Goal: Book appointment/travel/reservation

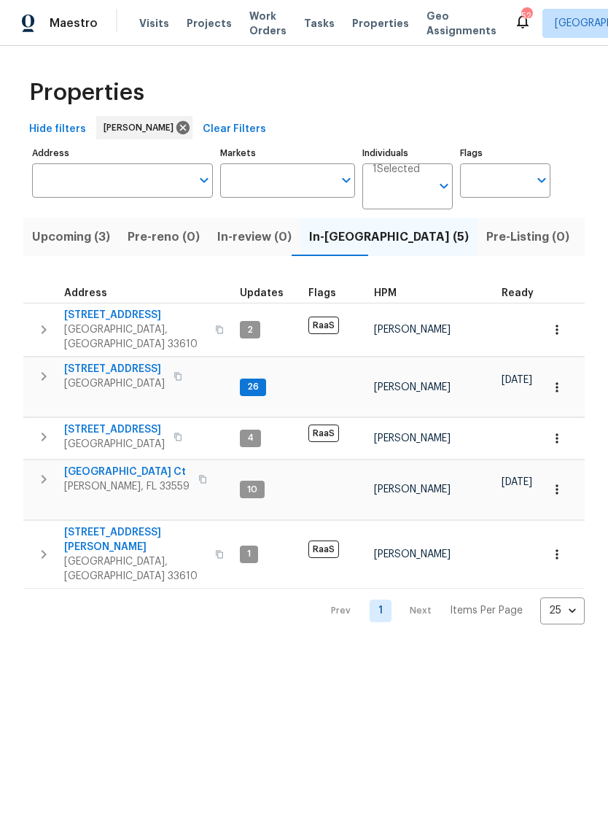
click at [92, 233] on span "Upcoming (3)" at bounding box center [71, 237] width 78 height 20
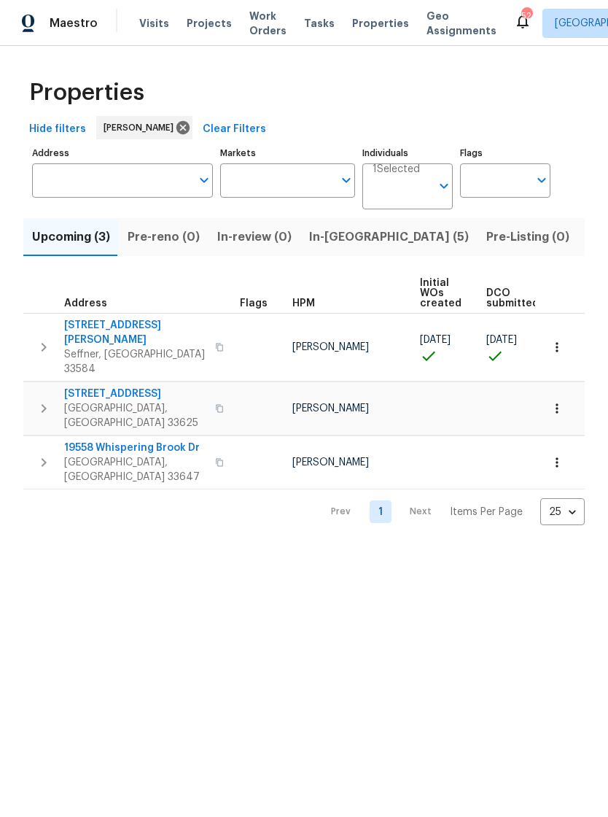
click at [557, 340] on icon "button" at bounding box center [557, 347] width 15 height 15
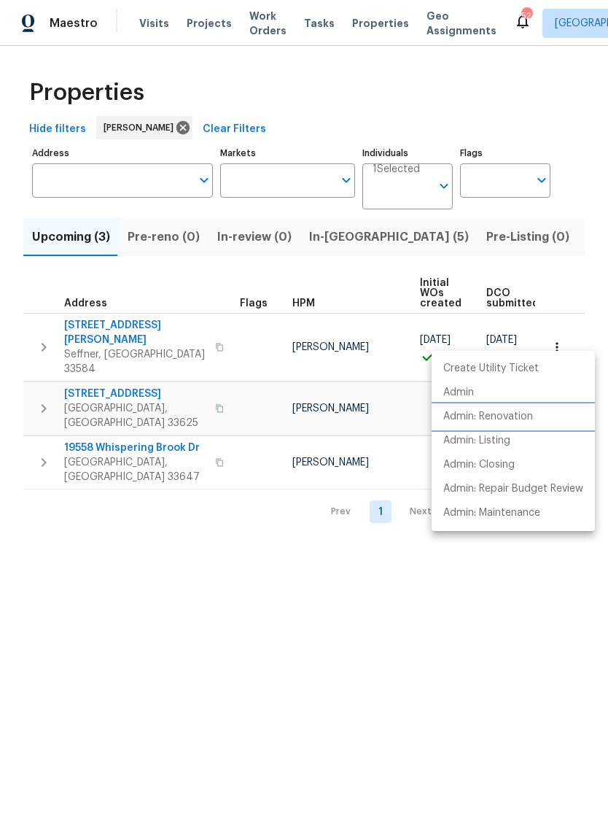
click at [530, 413] on p "Admin: Renovation" at bounding box center [489, 416] width 90 height 15
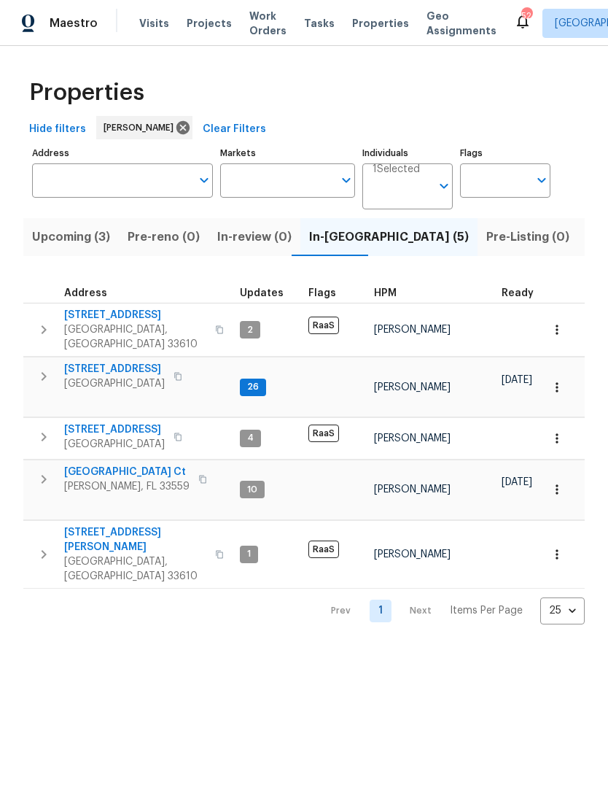
click at [153, 28] on span "Visits" at bounding box center [154, 23] width 30 height 15
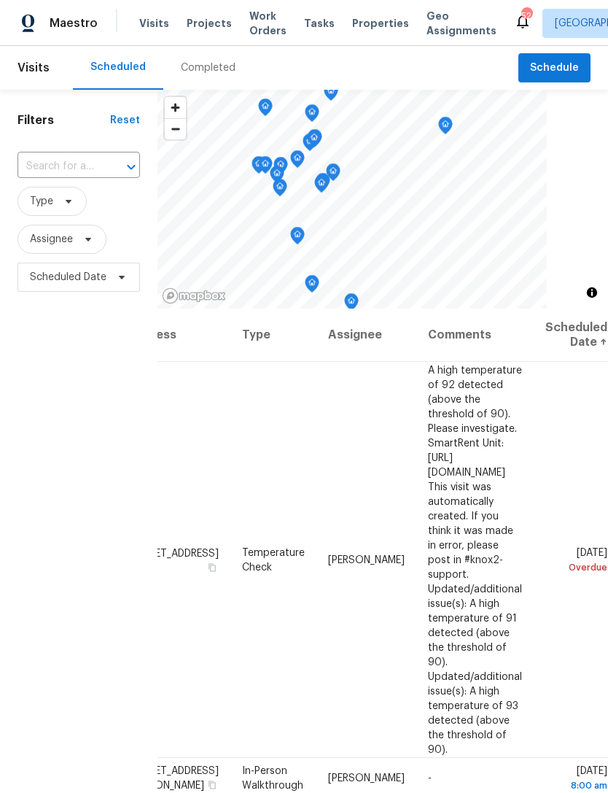
scroll to position [-1, 113]
click at [576, 66] on span "Schedule" at bounding box center [554, 68] width 49 height 18
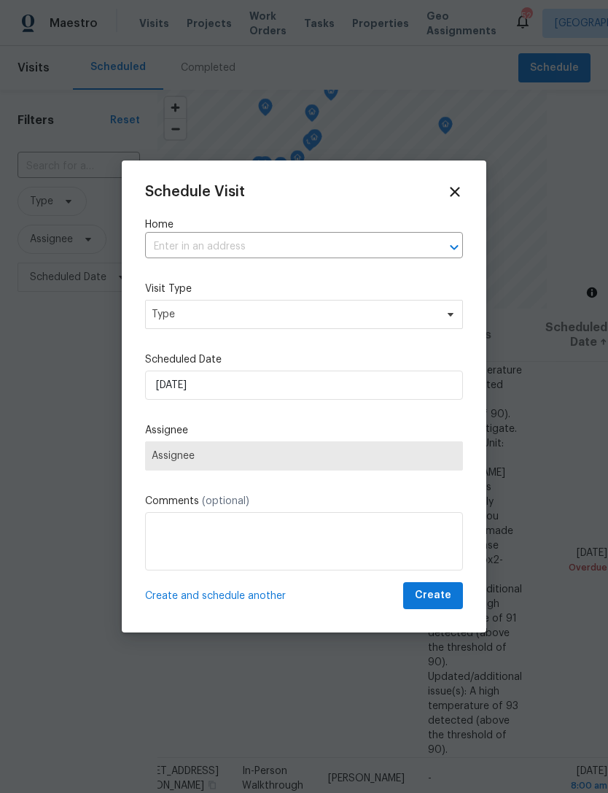
scroll to position [0, 121]
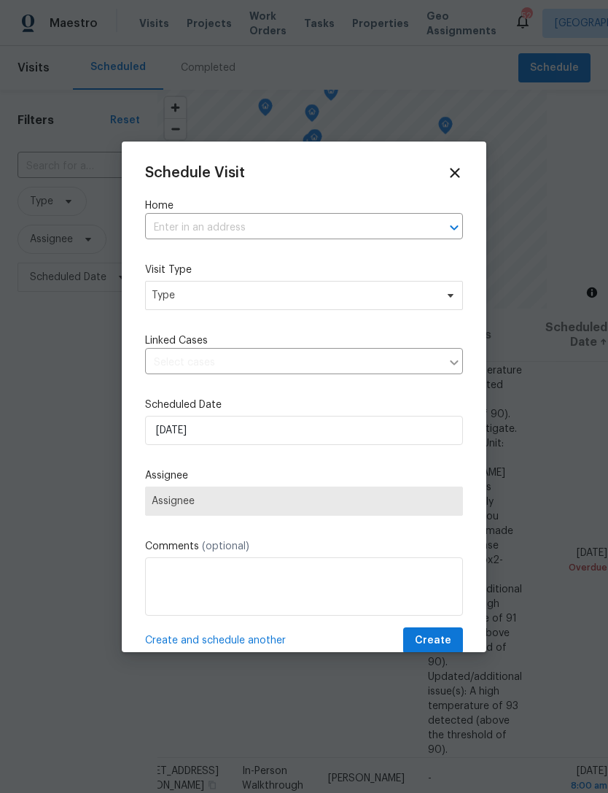
click at [377, 231] on input "text" at bounding box center [283, 228] width 277 height 23
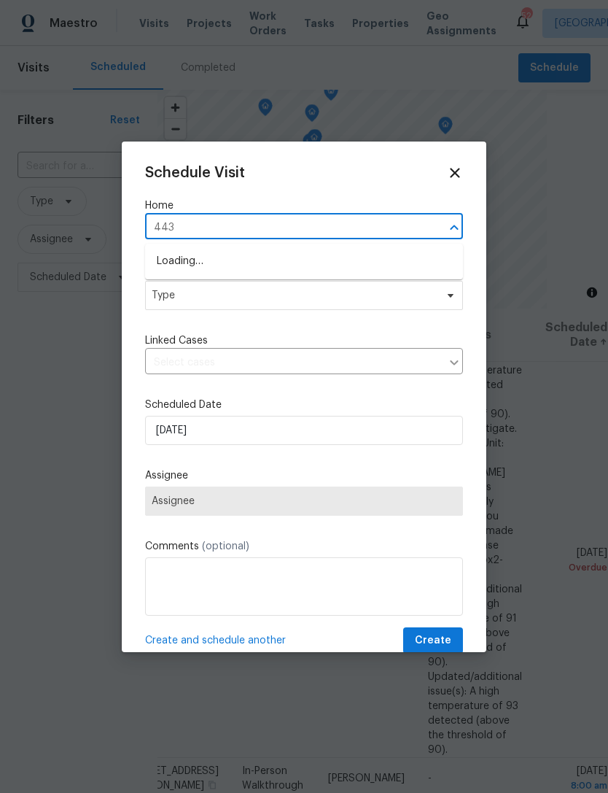
type input "4432"
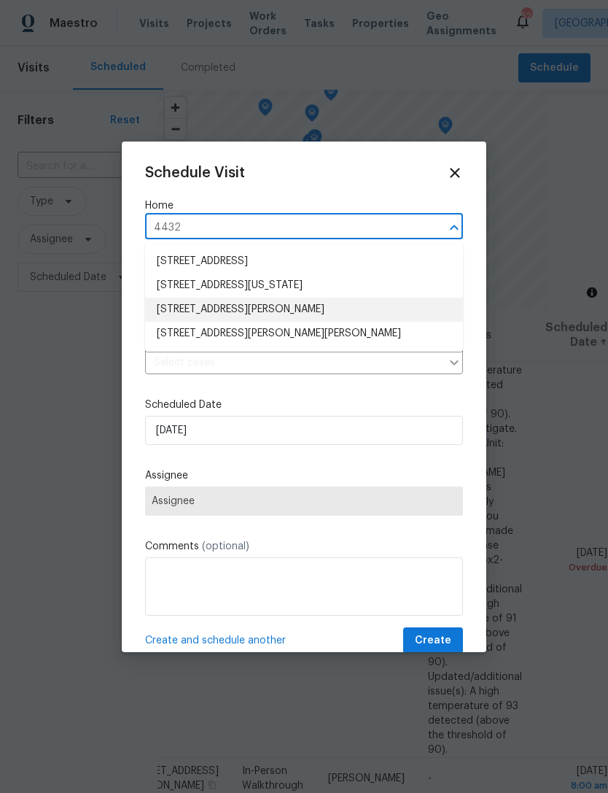
click at [351, 311] on li "[STREET_ADDRESS][PERSON_NAME]" at bounding box center [304, 310] width 318 height 24
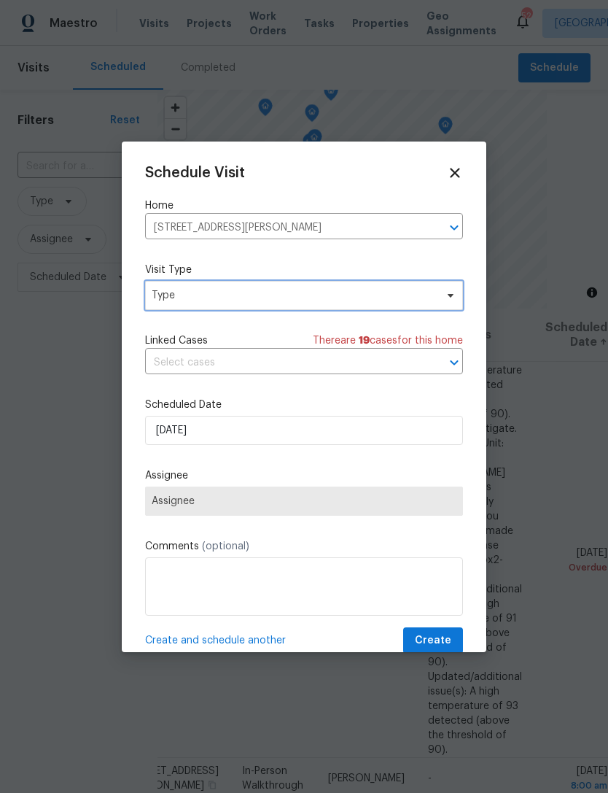
click at [358, 303] on span "Type" at bounding box center [294, 295] width 284 height 15
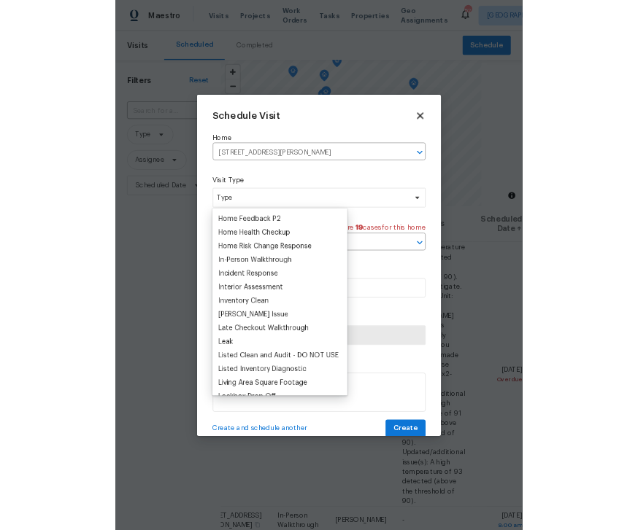
scroll to position [483, 0]
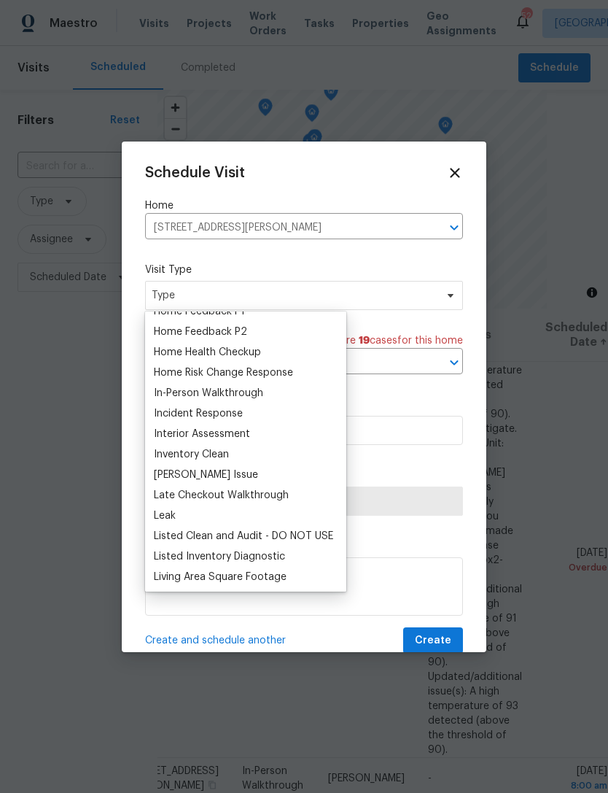
click at [306, 345] on div "Home Health Checkup" at bounding box center [246, 352] width 193 height 20
click at [261, 348] on div "Home Health Checkup" at bounding box center [207, 352] width 107 height 15
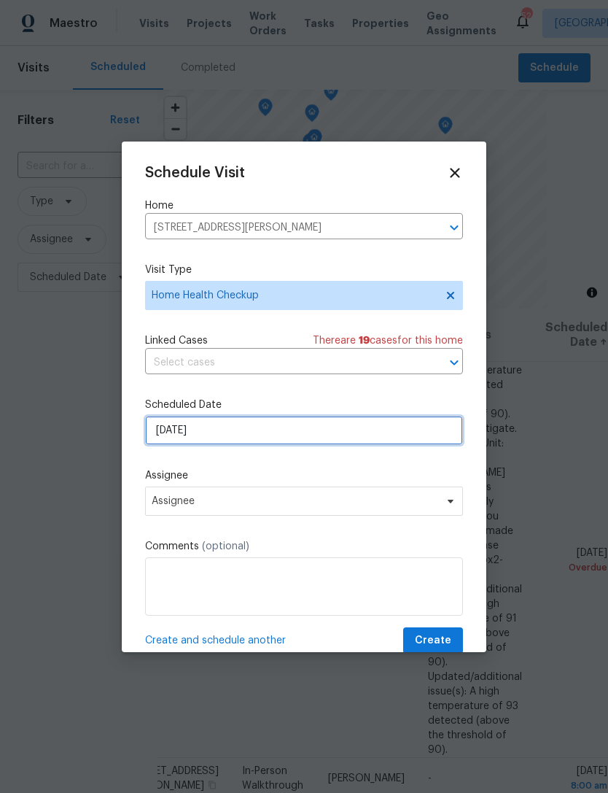
click at [319, 440] on input "[DATE]" at bounding box center [304, 430] width 318 height 29
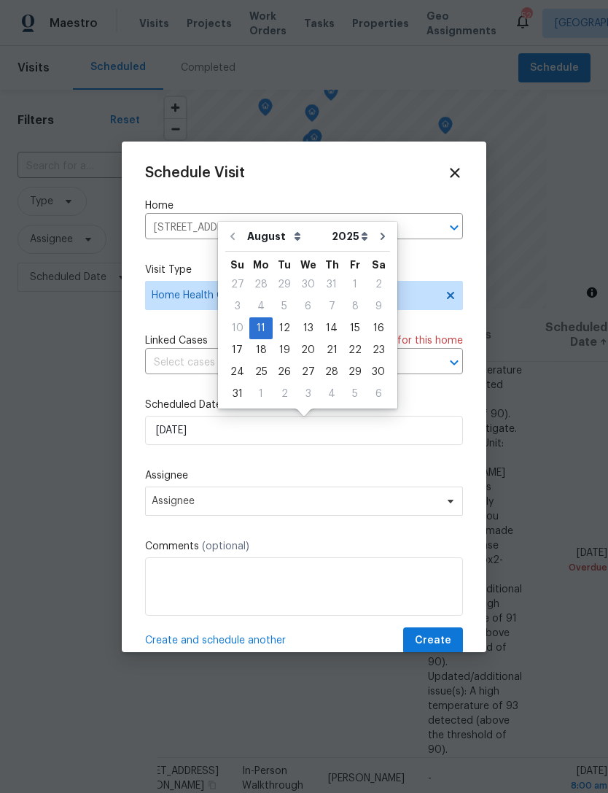
click at [295, 481] on label "Assignee" at bounding box center [304, 475] width 318 height 15
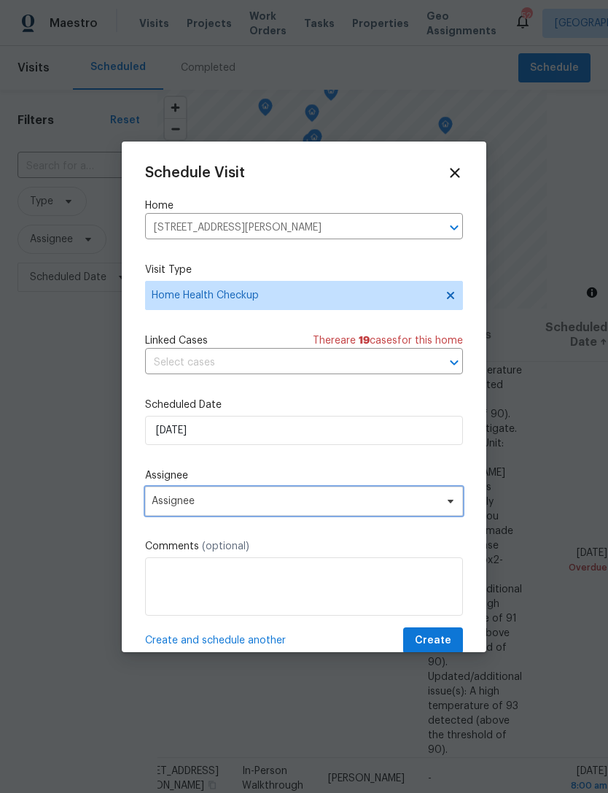
click at [276, 497] on span "Assignee" at bounding box center [304, 501] width 318 height 29
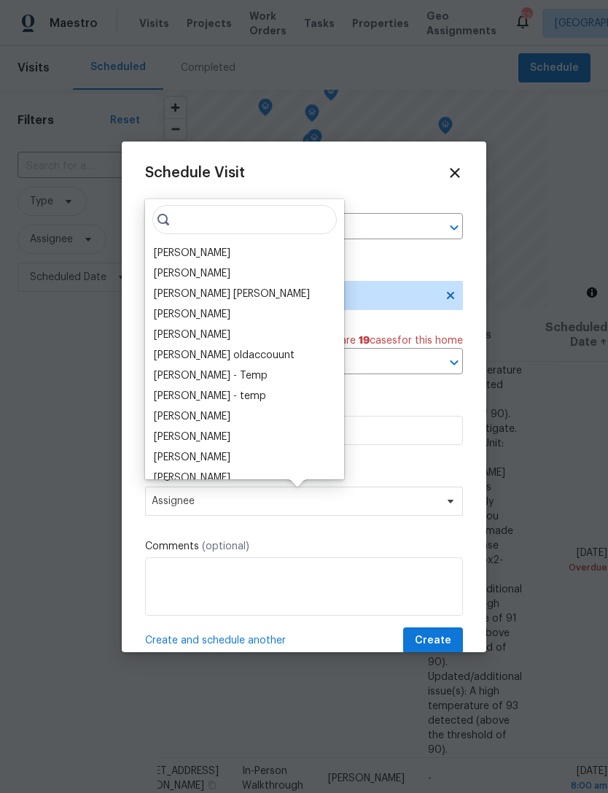
click at [233, 249] on div "[PERSON_NAME]" at bounding box center [245, 253] width 190 height 20
click at [206, 259] on div "[PERSON_NAME]" at bounding box center [192, 253] width 77 height 15
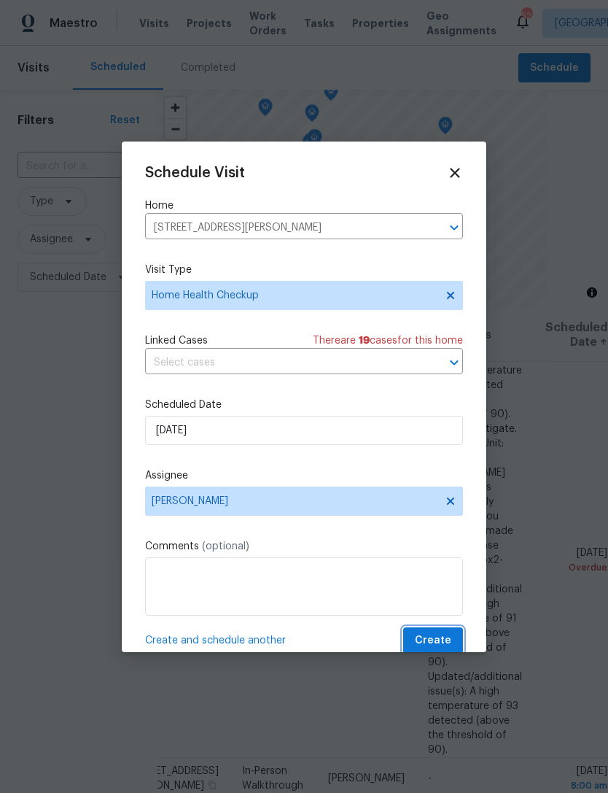
click at [438, 642] on span "Create" at bounding box center [433, 641] width 36 height 18
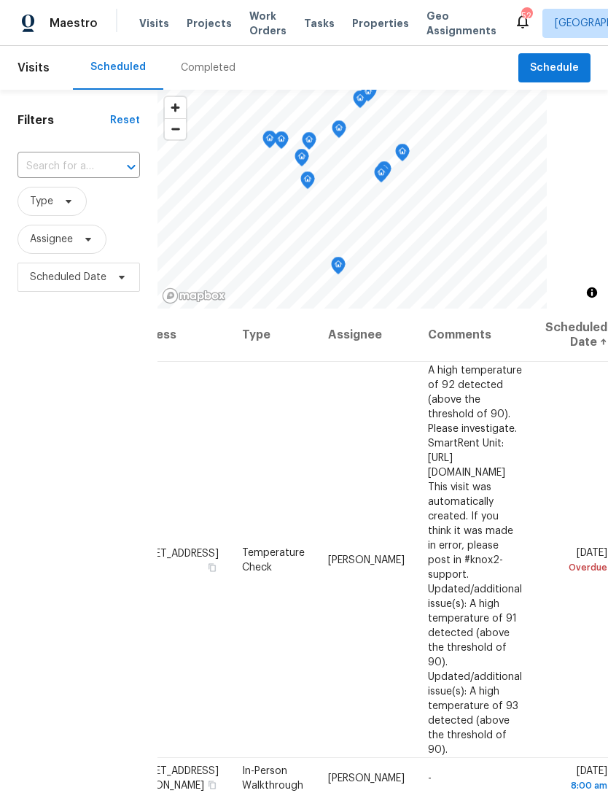
click at [54, 433] on div "Filters Reset ​ Type Assignee Scheduled Date" at bounding box center [79, 517] width 158 height 854
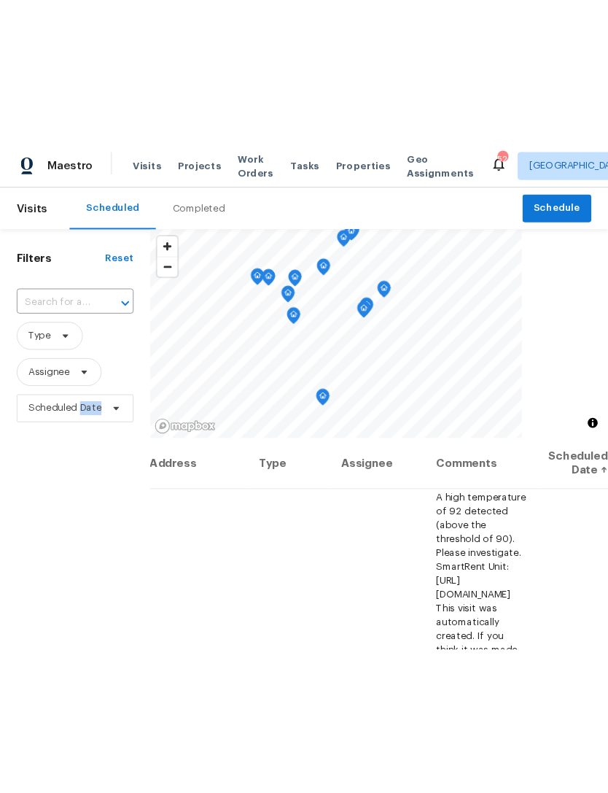
scroll to position [0, 92]
